Goal: Transaction & Acquisition: Book appointment/travel/reservation

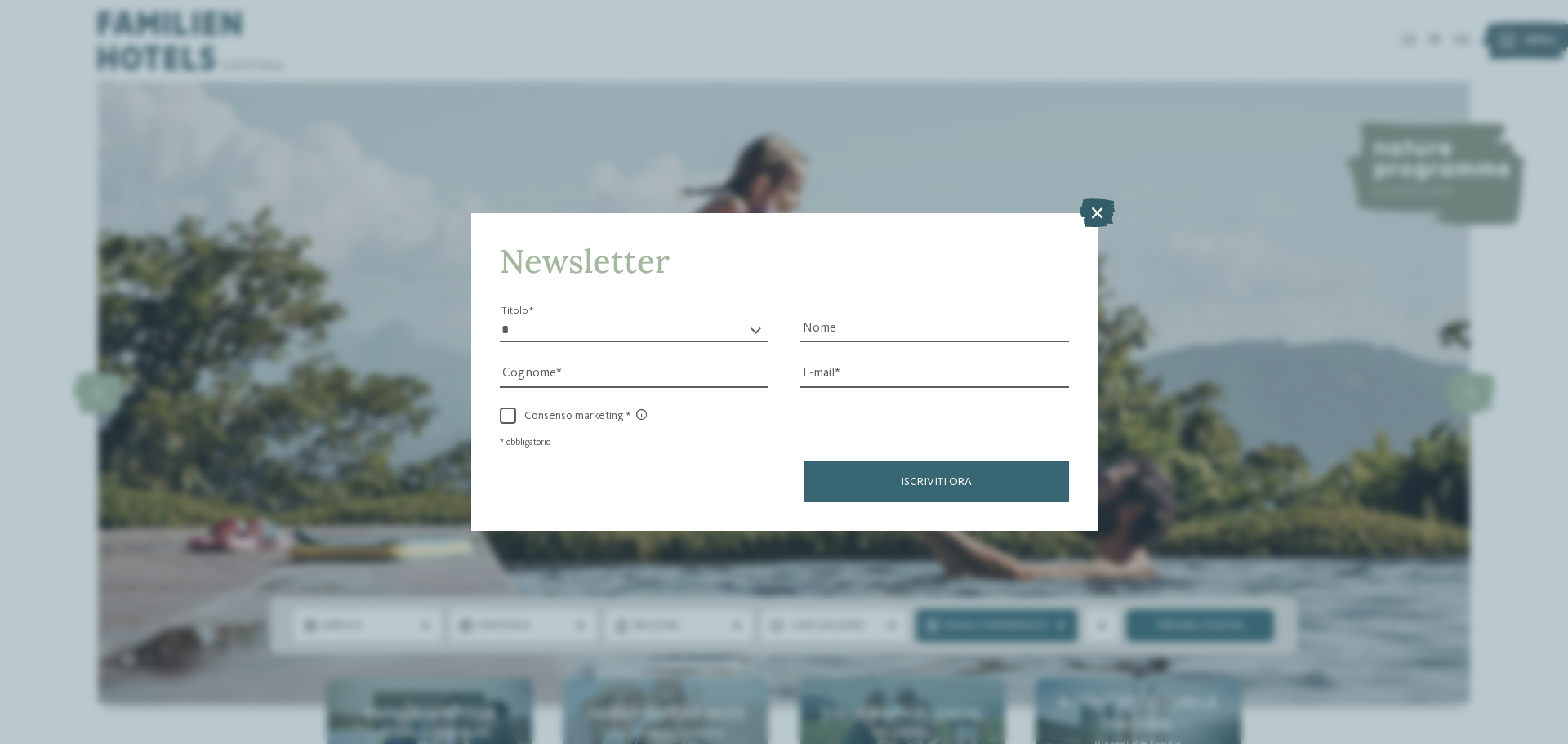
click at [1105, 216] on icon at bounding box center [1097, 213] width 35 height 29
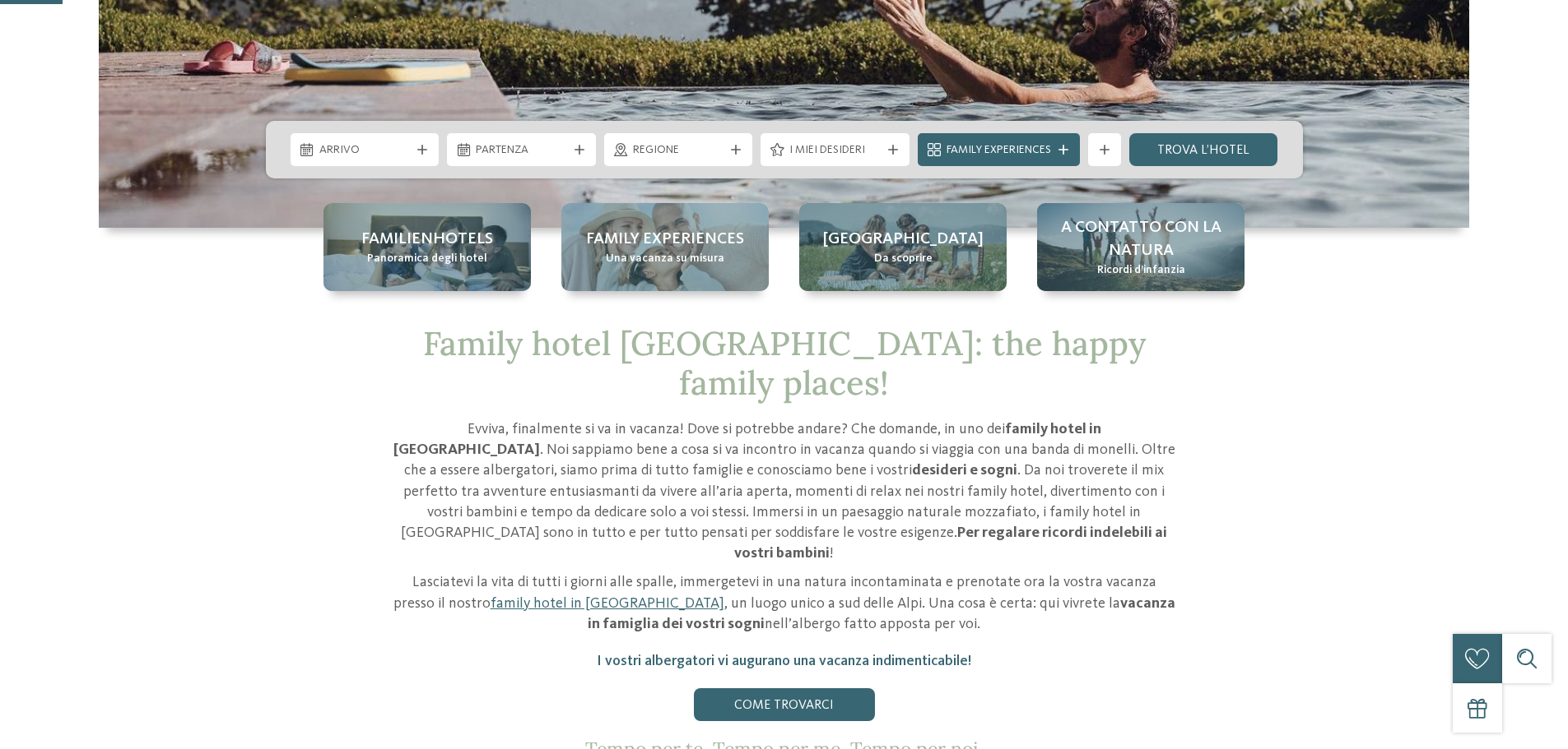
scroll to position [494, 0]
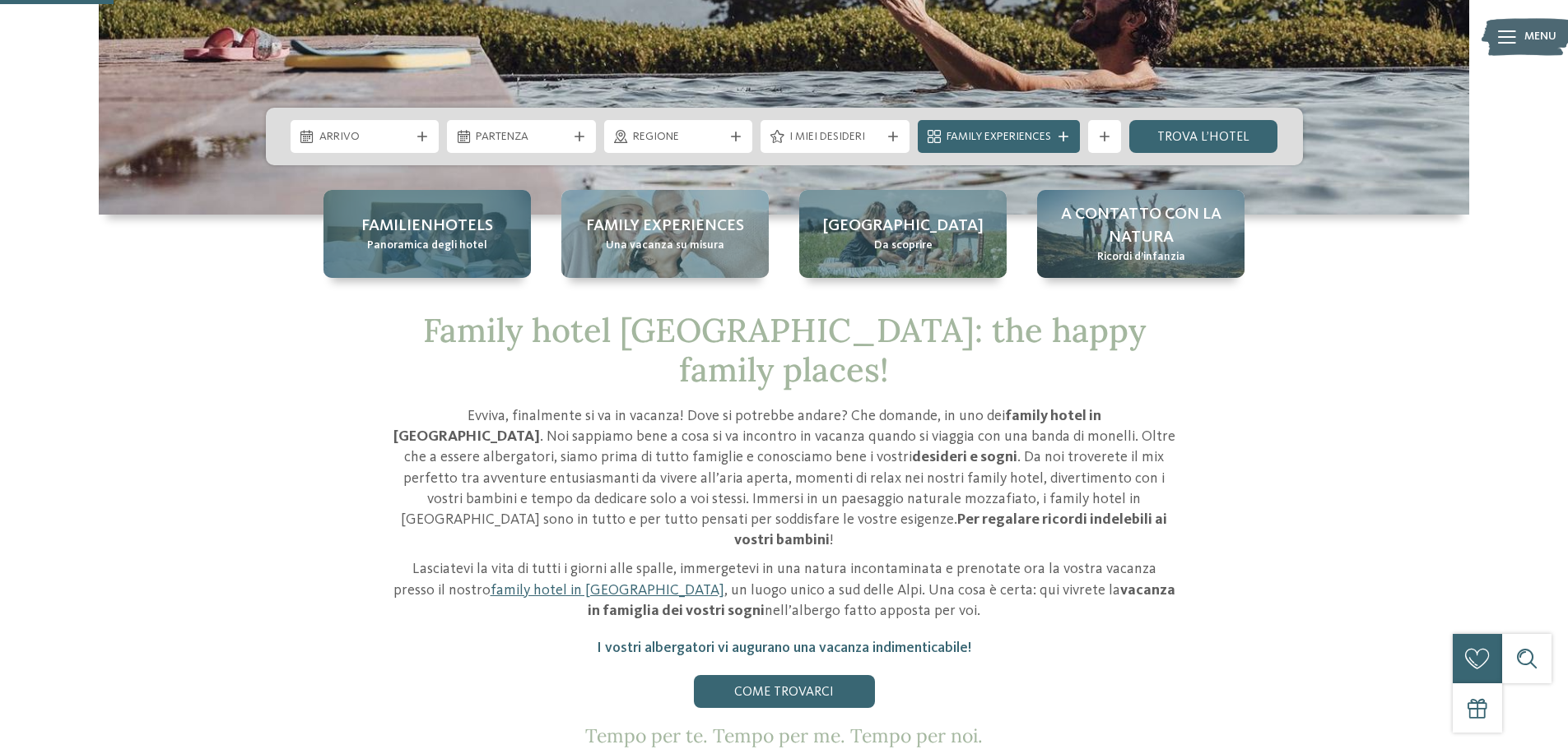
click at [414, 258] on div "Familienhotels Panoramica degli hotel" at bounding box center [427, 234] width 208 height 88
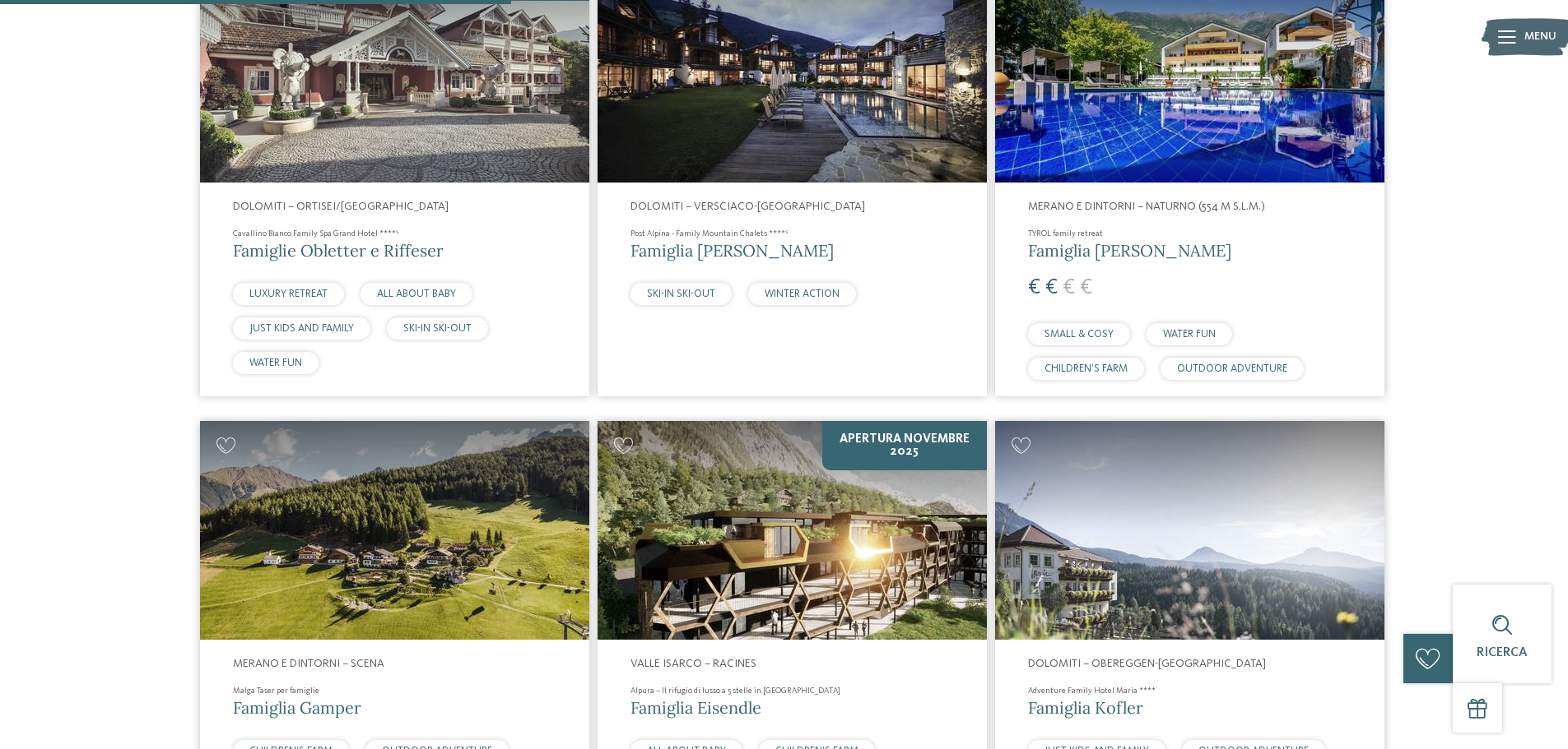
scroll to position [1975, 0]
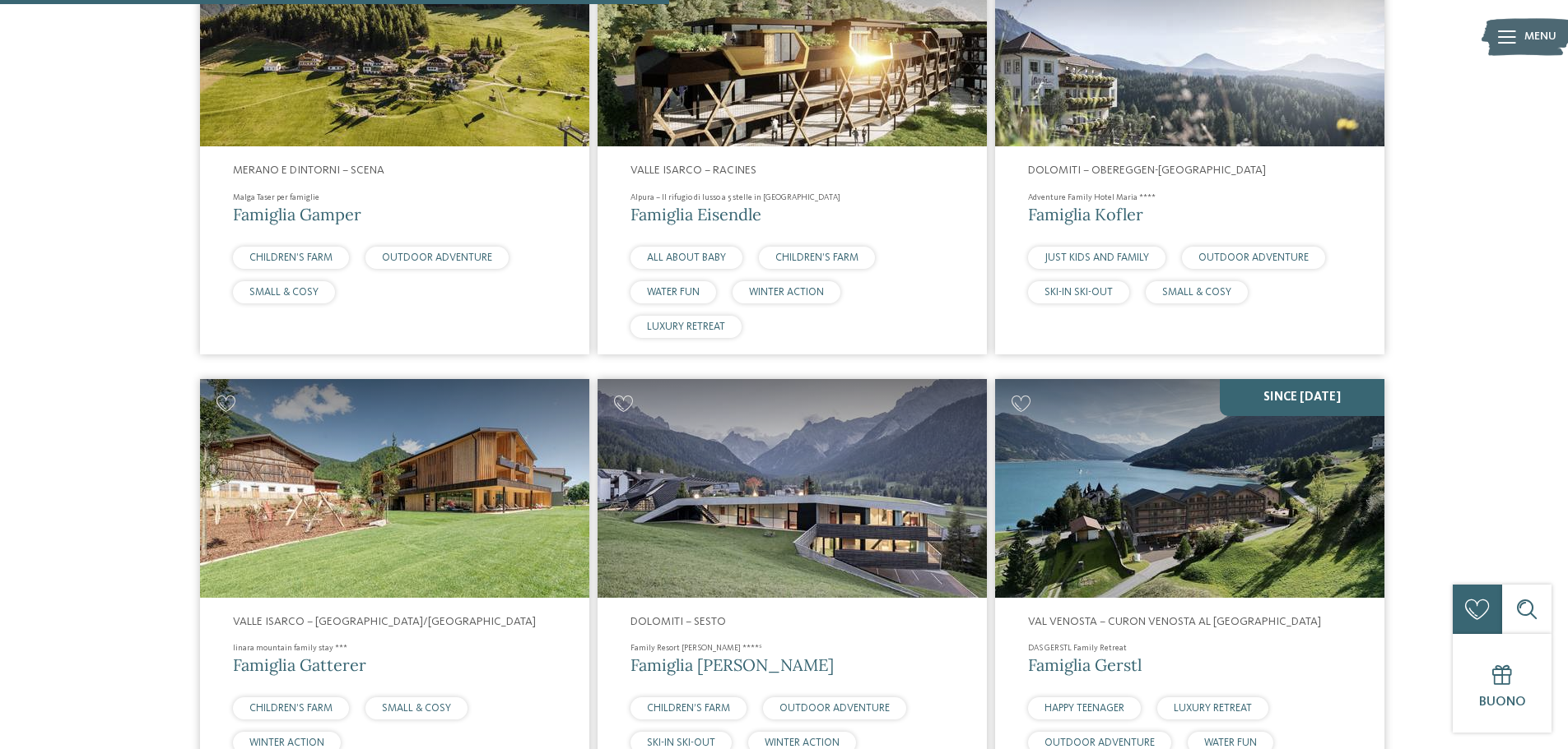
click at [711, 98] on img at bounding box center [792, 36] width 390 height 218
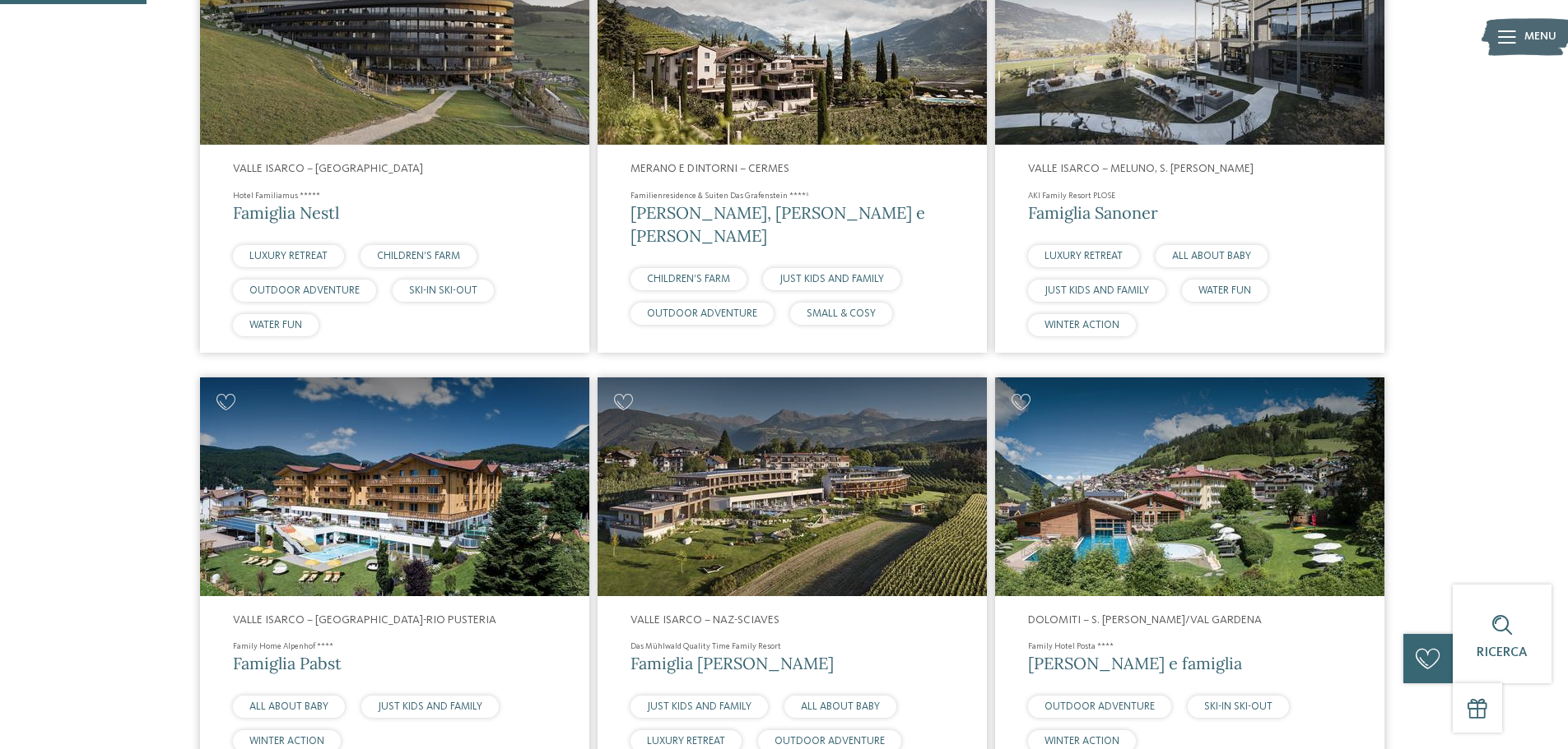
scroll to position [740, 0]
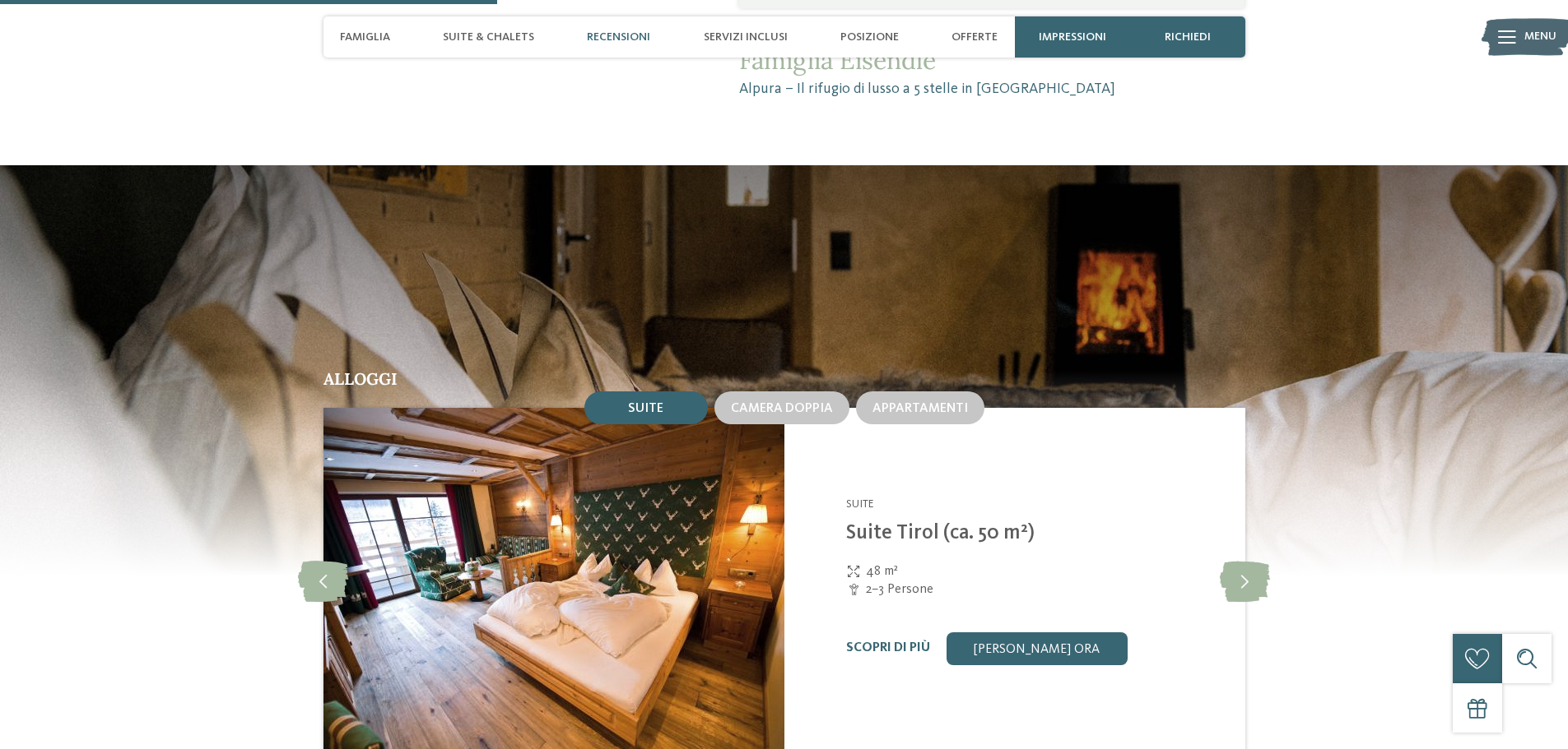
scroll to position [1645, 0]
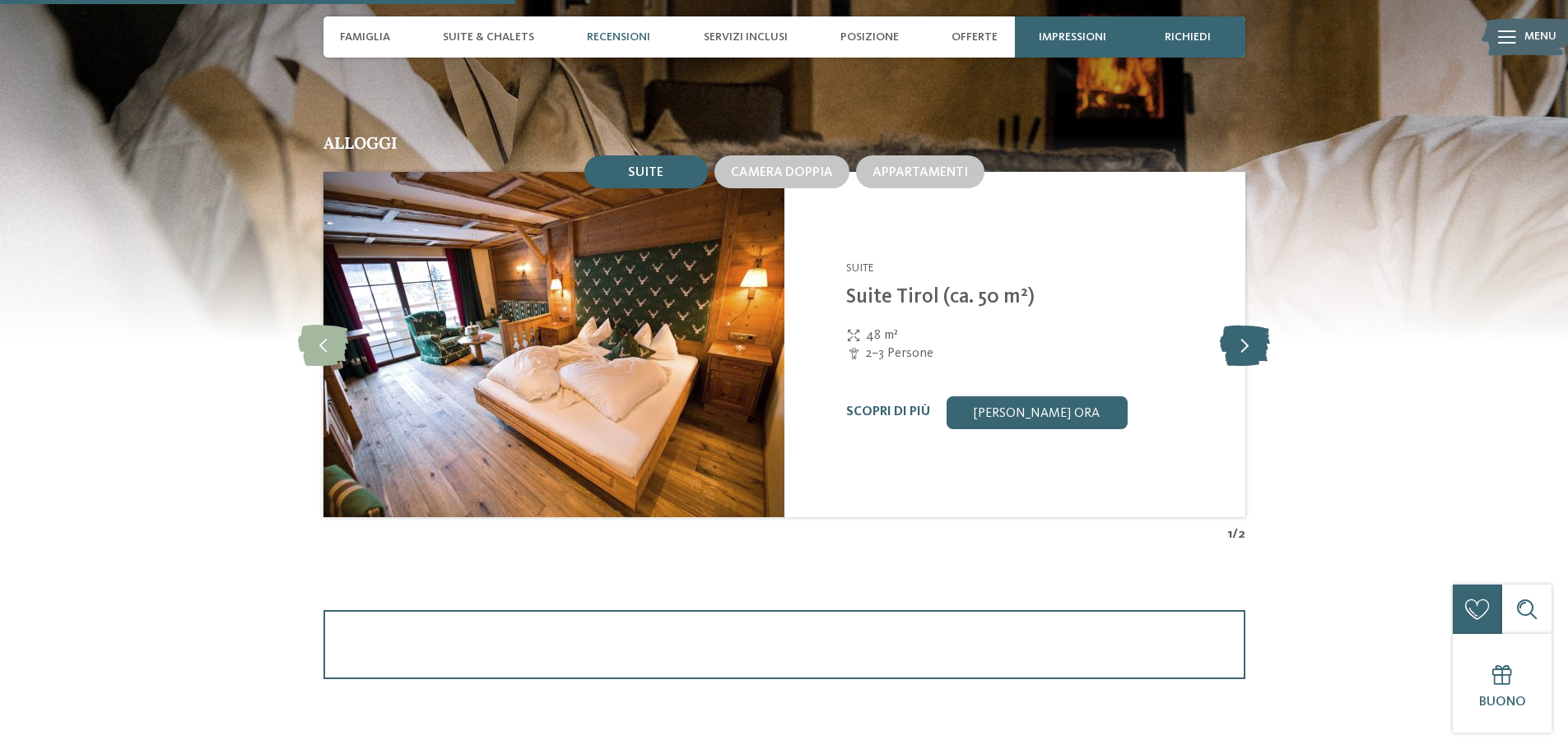
click at [1257, 353] on icon at bounding box center [1245, 344] width 50 height 41
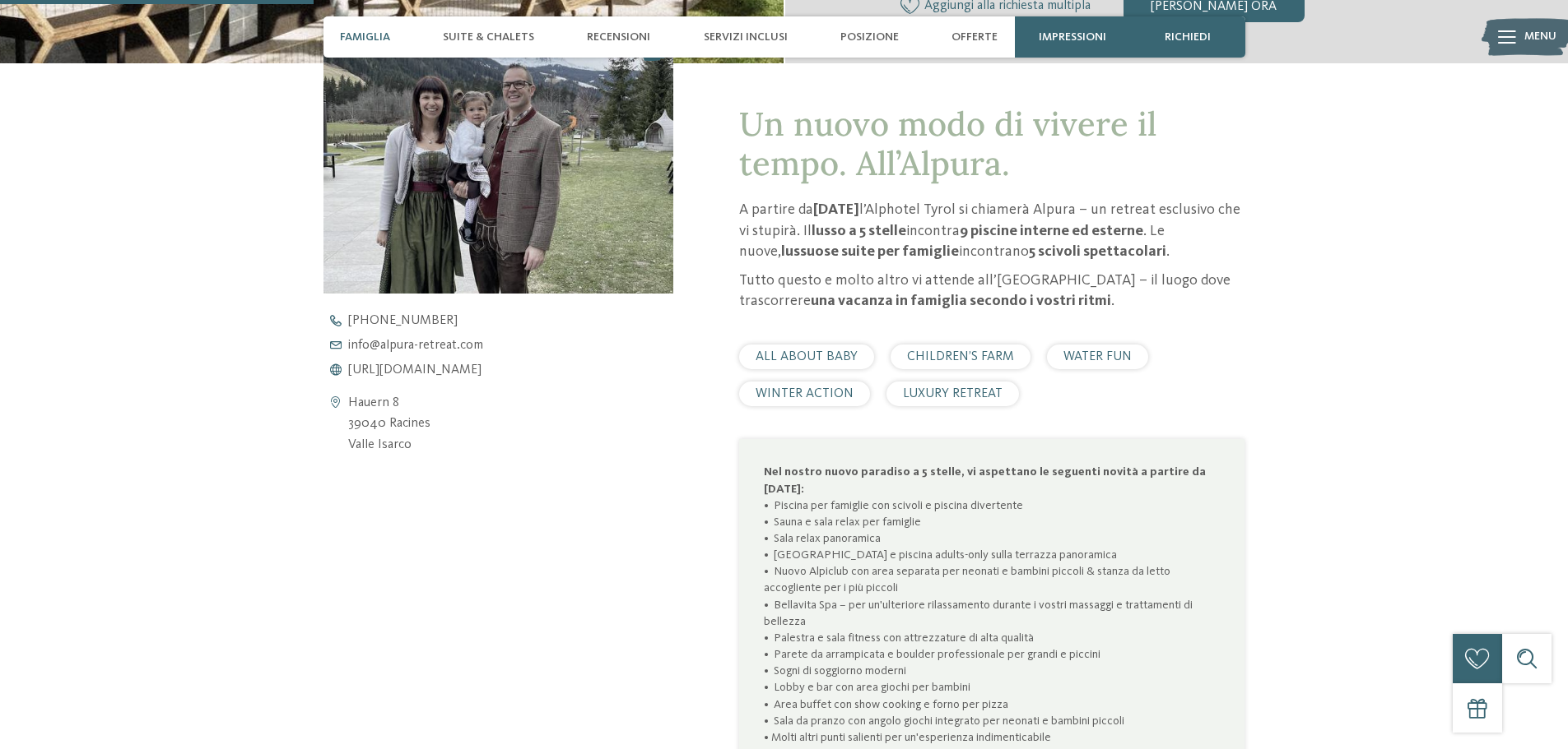
scroll to position [575, 0]
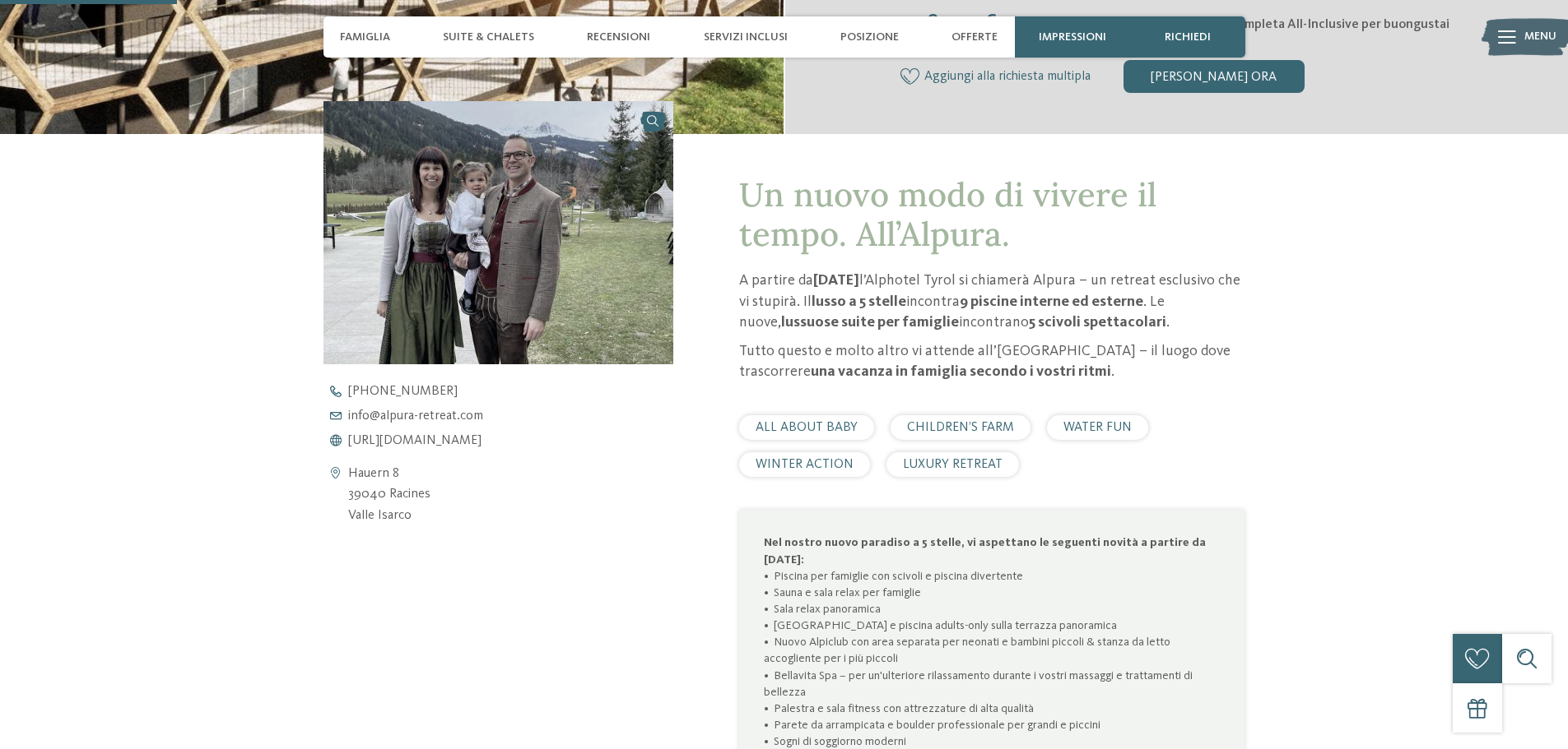
click at [455, 431] on div "[PHONE_NUMBER] info@ no-spam. alpura-retreat. no-spam. com [URL][DOMAIN_NAME]" at bounding box center [513, 416] width 379 height 63
click at [459, 439] on span "[URL][DOMAIN_NAME]" at bounding box center [415, 441] width 133 height 13
